Goal: Transaction & Acquisition: Purchase product/service

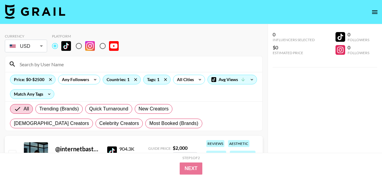
scroll to position [423, 0]
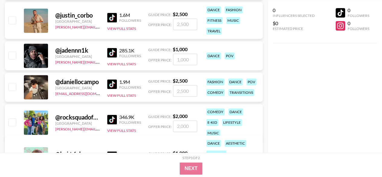
click at [305, 113] on div "0 Influencers Selected $0 Estimated Price 0 Followers 0 Followers" at bounding box center [324, 76] width 115 height 152
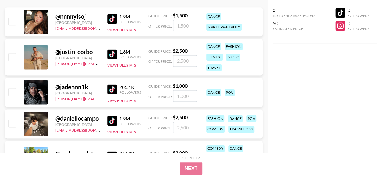
scroll to position [362, 0]
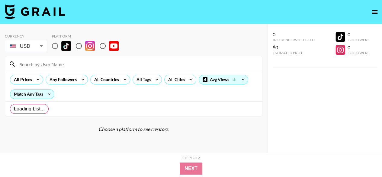
radio input "true"
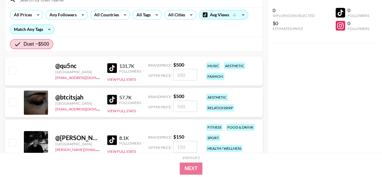
scroll to position [30, 0]
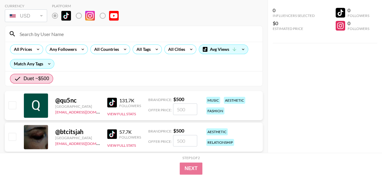
click at [112, 100] on img at bounding box center [112, 102] width 10 height 10
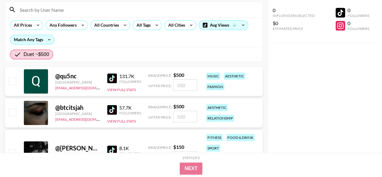
scroll to position [91, 0]
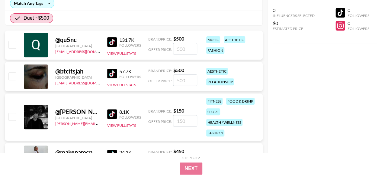
click at [126, 71] on div "57.7K" at bounding box center [130, 71] width 22 height 6
click at [114, 72] on img at bounding box center [112, 74] width 10 height 10
click at [111, 114] on img at bounding box center [112, 114] width 10 height 10
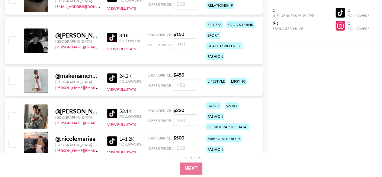
scroll to position [181, 0]
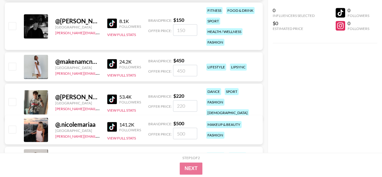
click at [116, 56] on div "24.2K Followers View Full Stats" at bounding box center [124, 66] width 34 height 21
click at [114, 59] on img at bounding box center [112, 64] width 10 height 10
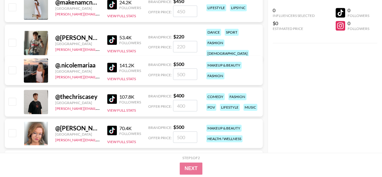
scroll to position [241, 0]
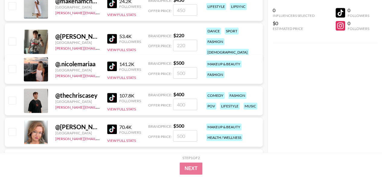
click at [112, 37] on img at bounding box center [112, 39] width 10 height 10
click at [115, 66] on img at bounding box center [112, 66] width 10 height 10
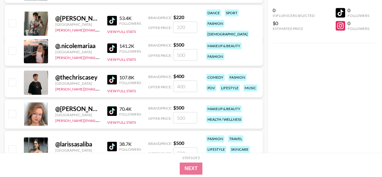
scroll to position [272, 0]
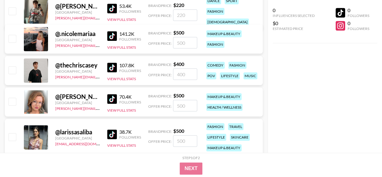
click at [116, 66] on img at bounding box center [112, 67] width 10 height 10
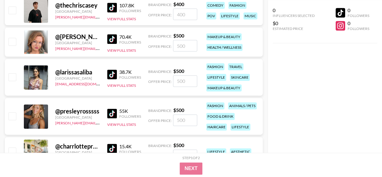
scroll to position [332, 0]
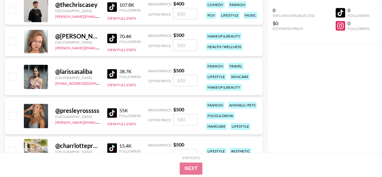
click at [113, 37] on img at bounding box center [112, 39] width 10 height 10
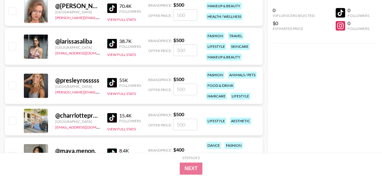
click at [112, 42] on img at bounding box center [112, 44] width 10 height 10
click at [120, 84] on div "Followers" at bounding box center [130, 85] width 22 height 5
click at [114, 83] on img at bounding box center [112, 83] width 10 height 10
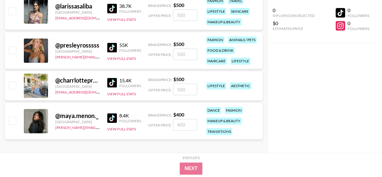
scroll to position [400, 0]
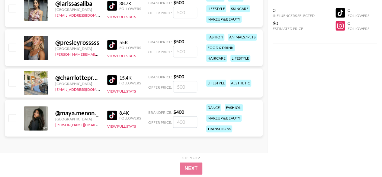
click at [114, 113] on img at bounding box center [112, 115] width 10 height 10
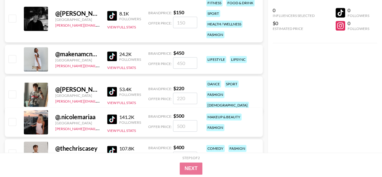
scroll to position [98, 0]
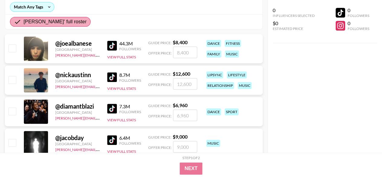
scroll to position [60, 0]
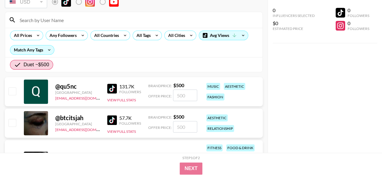
scroll to position [121, 0]
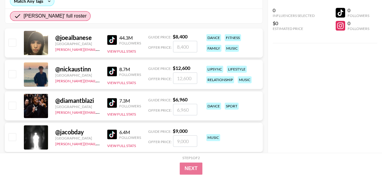
scroll to position [60, 0]
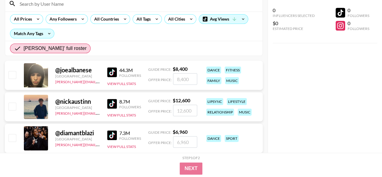
click at [111, 70] on img at bounding box center [112, 72] width 10 height 10
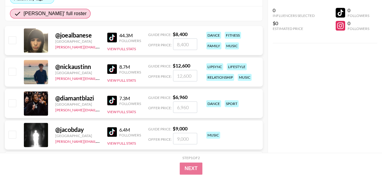
scroll to position [121, 0]
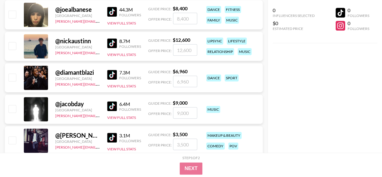
click at [113, 7] on img at bounding box center [112, 12] width 10 height 10
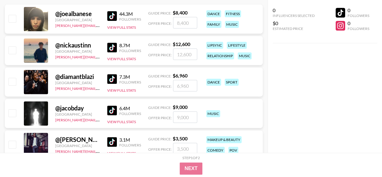
scroll to position [91, 0]
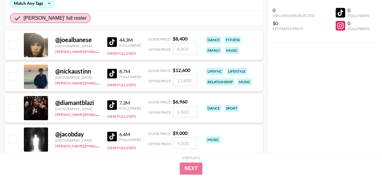
click at [113, 75] on img at bounding box center [112, 74] width 10 height 10
